Goal: Complete application form

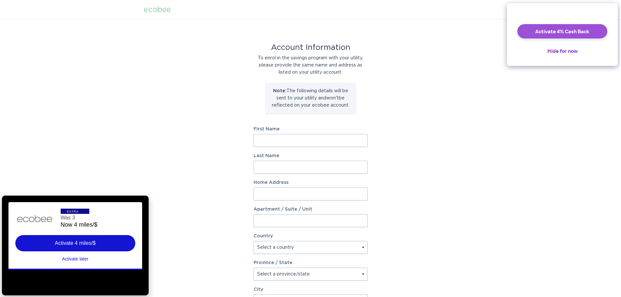
click at [563, 35] on button "Activate 4% Cash Back" at bounding box center [562, 31] width 90 height 14
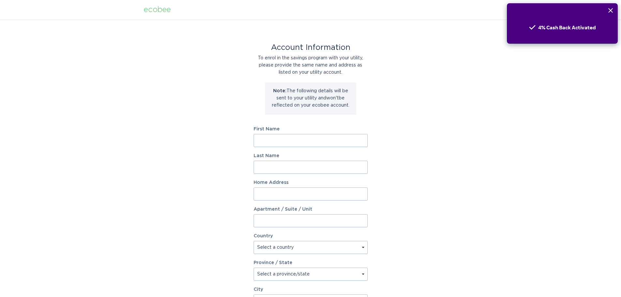
click at [269, 138] on input "First Name" at bounding box center [311, 140] width 114 height 13
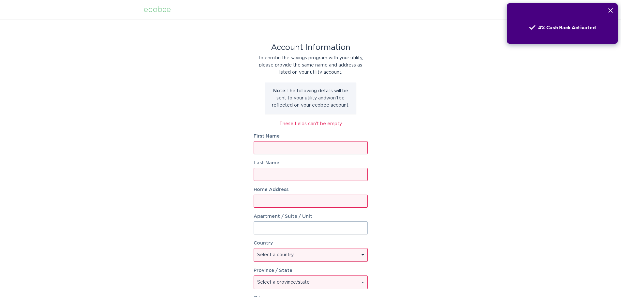
type input "s"
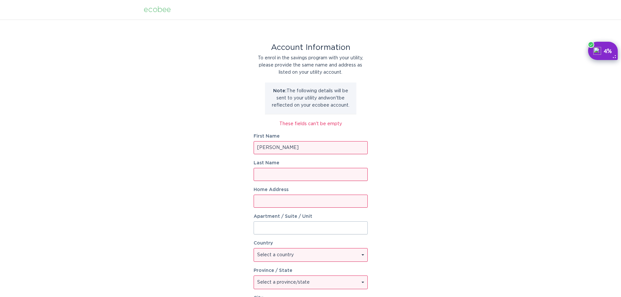
type input "Shannon"
type input "Schmidt"
type input "374 Coats Rd"
select select "US"
select select "MI"
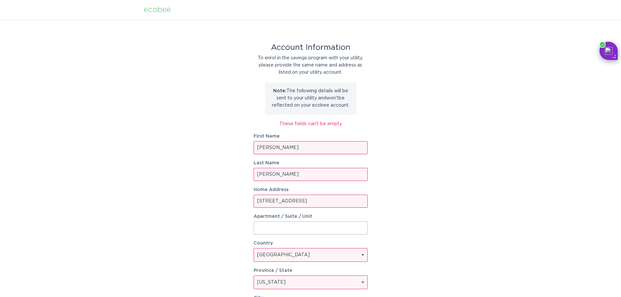
scroll to position [108, 0]
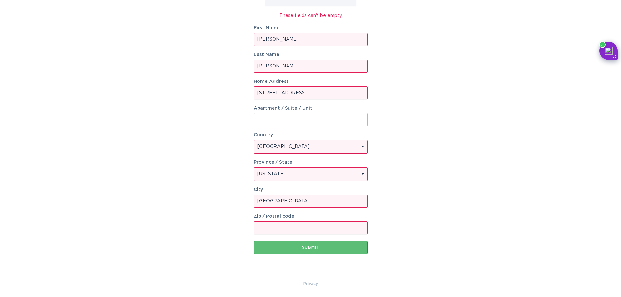
type input "Lake Orion"
type input "48362"
click at [311, 249] on div "Submit" at bounding box center [311, 248] width 108 height 4
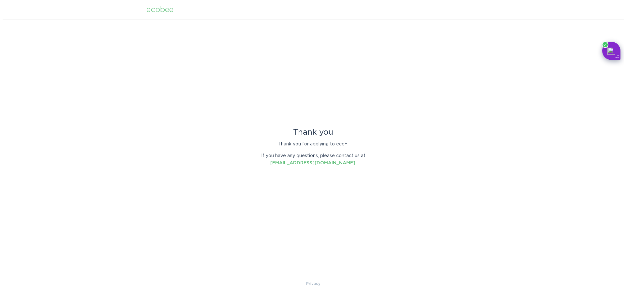
scroll to position [0, 0]
click at [161, 8] on div "ecobee" at bounding box center [159, 9] width 27 height 7
click at [164, 9] on div "ecobee" at bounding box center [159, 9] width 27 height 7
